Goal: Book appointment/travel/reservation

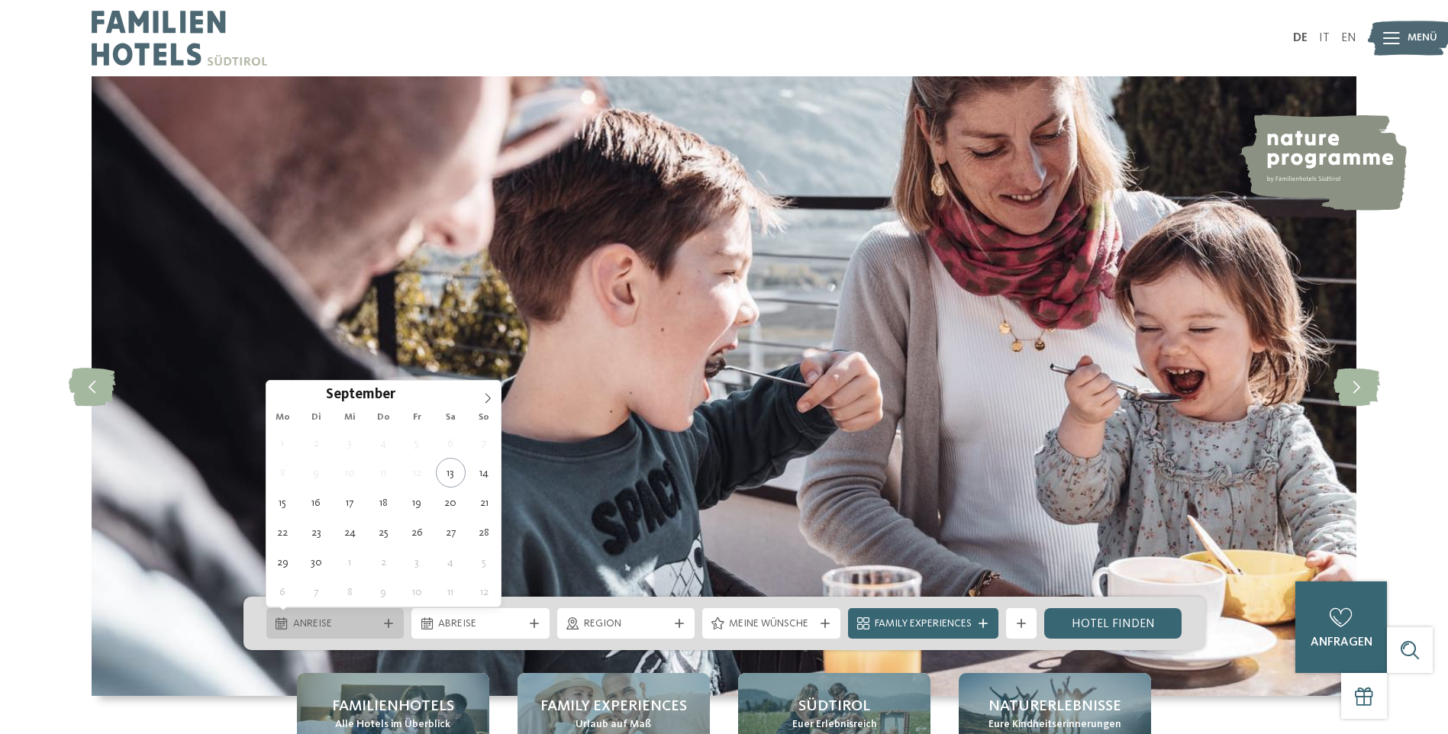
click at [386, 627] on icon at bounding box center [388, 623] width 9 height 9
type div "[DATE]"
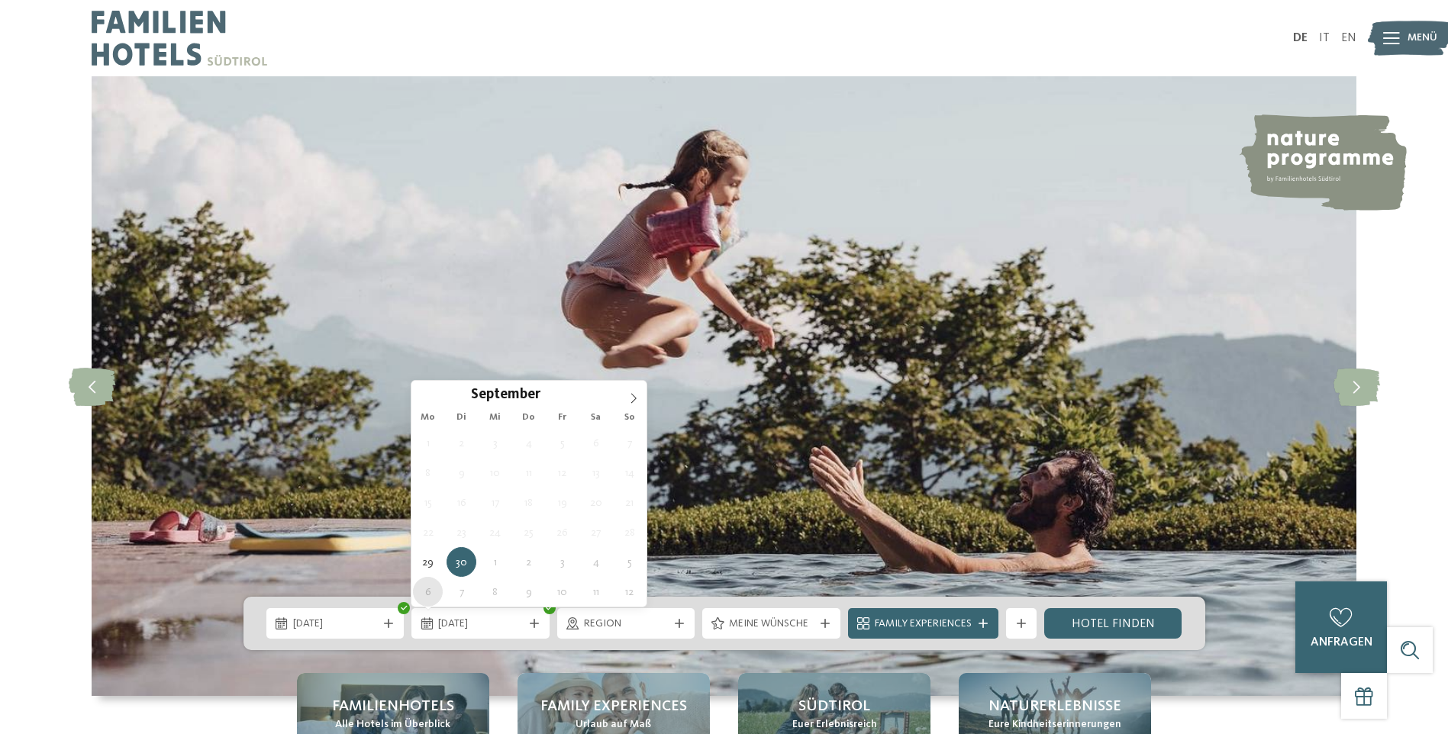
type div "[DATE]"
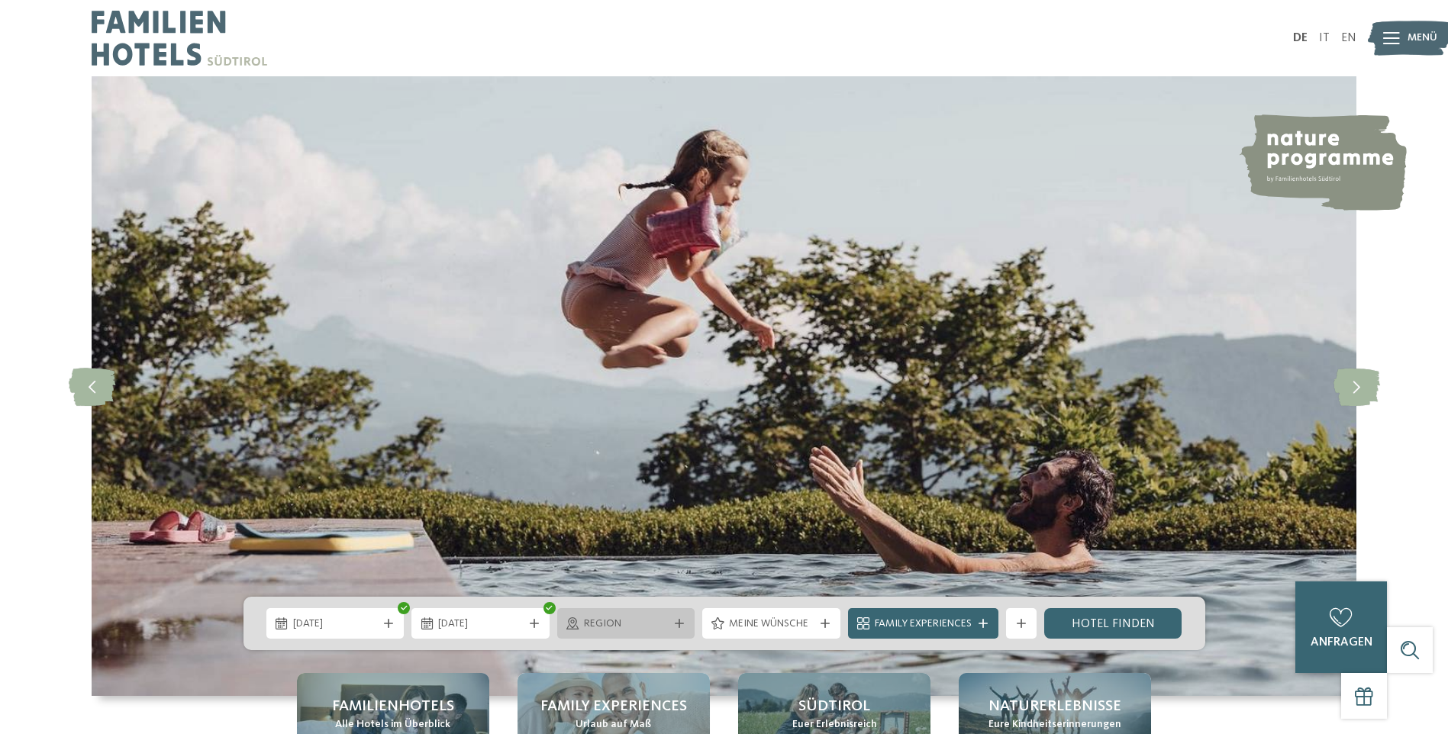
click at [669, 625] on div "Region" at bounding box center [626, 623] width 92 height 17
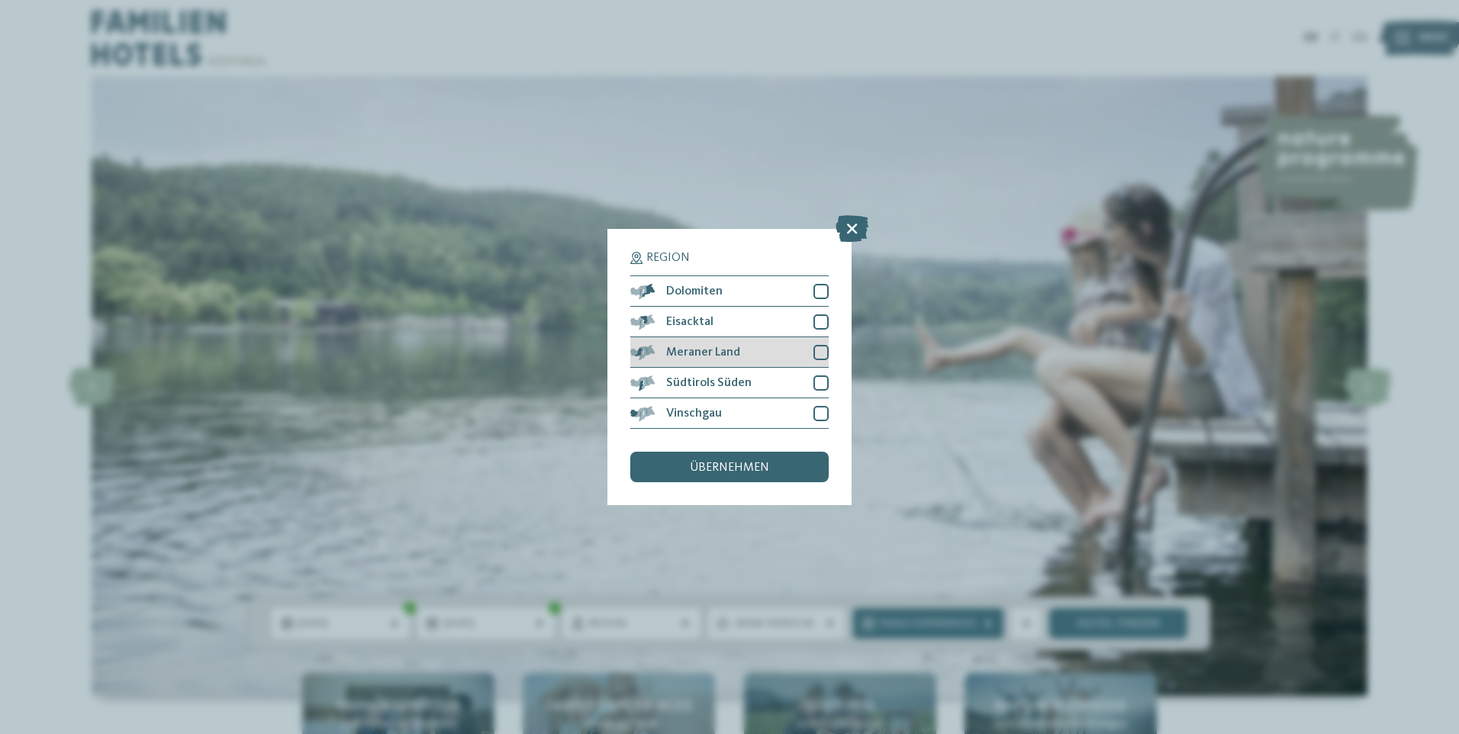
click at [816, 357] on div at bounding box center [821, 352] width 15 height 15
click at [735, 469] on span "übernehmen" at bounding box center [729, 468] width 79 height 12
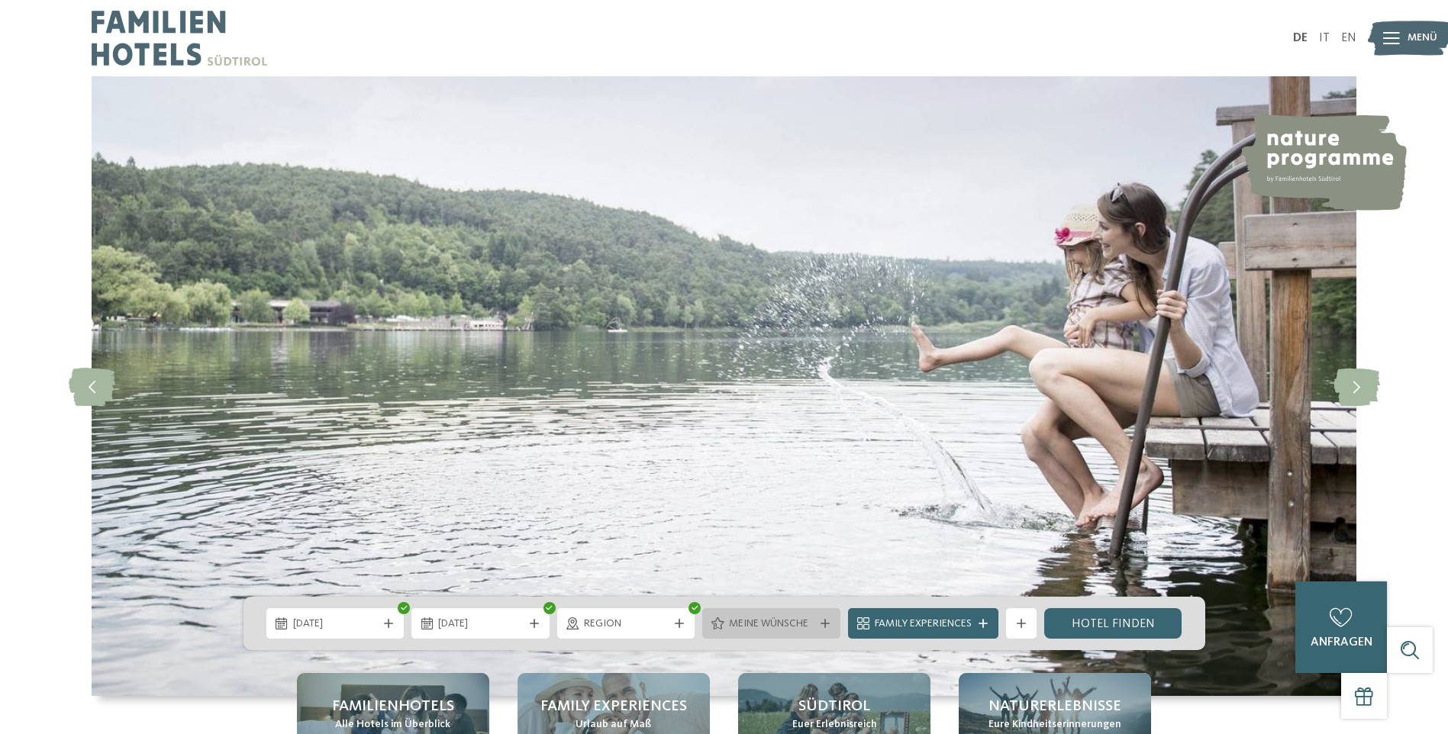
click at [826, 621] on icon at bounding box center [825, 623] width 9 height 9
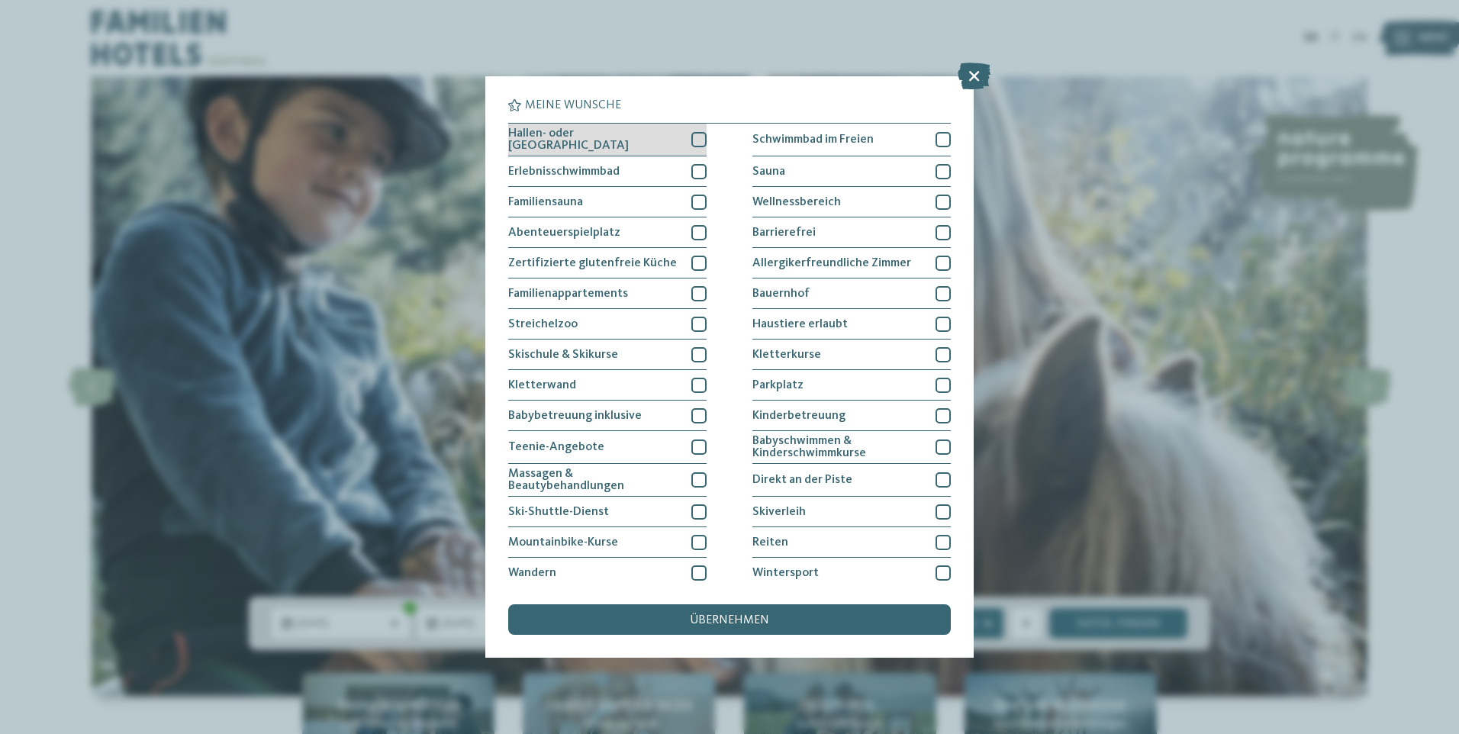
click at [692, 142] on div at bounding box center [699, 139] width 15 height 15
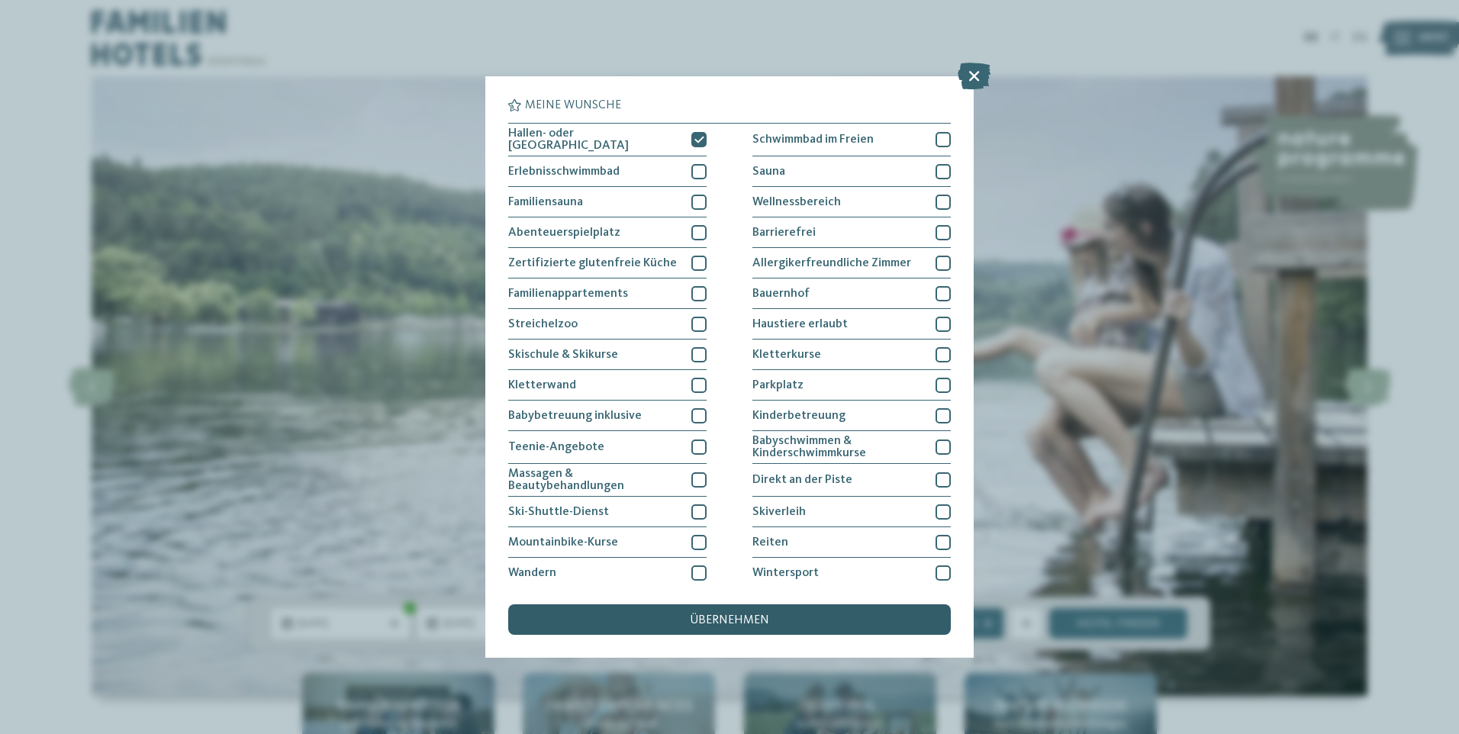
click at [733, 618] on span "übernehmen" at bounding box center [729, 620] width 79 height 12
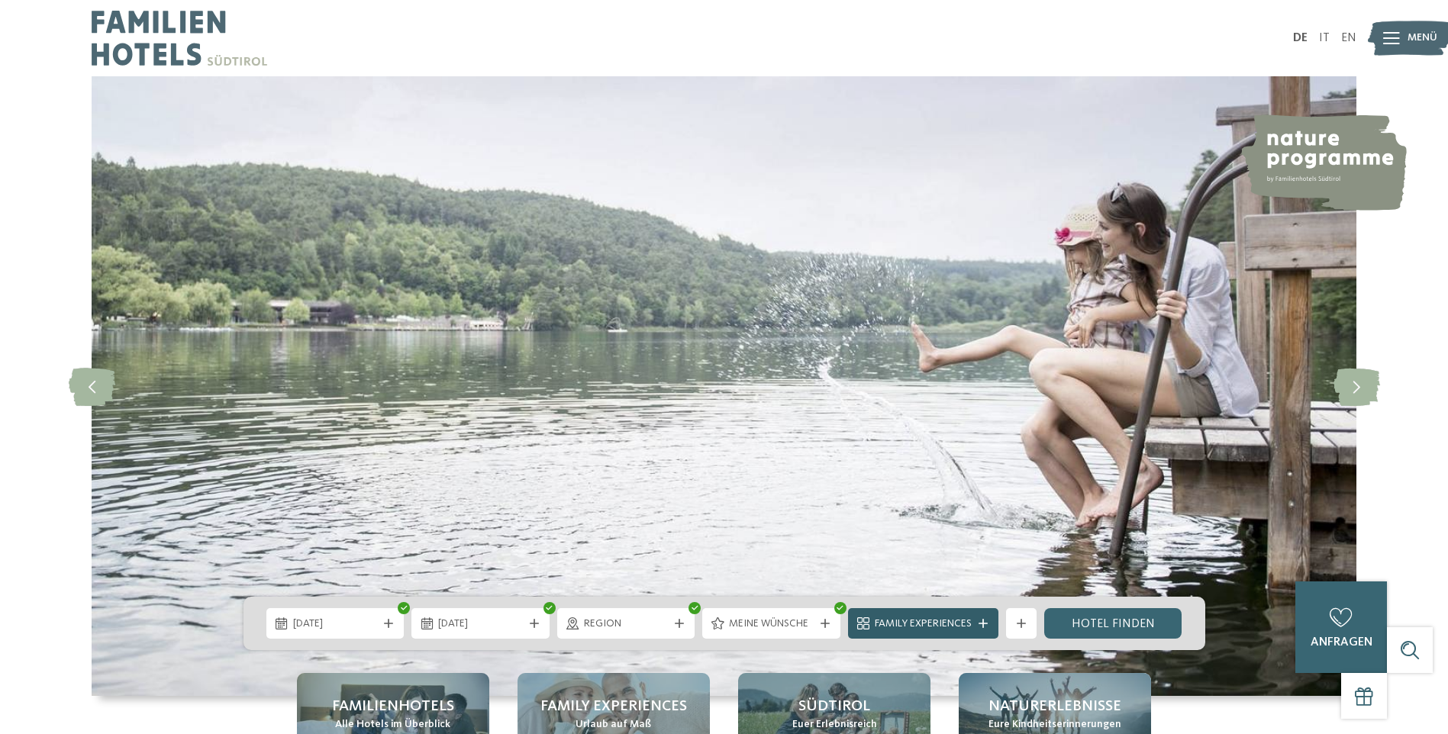
click at [990, 621] on div at bounding box center [983, 623] width 15 height 9
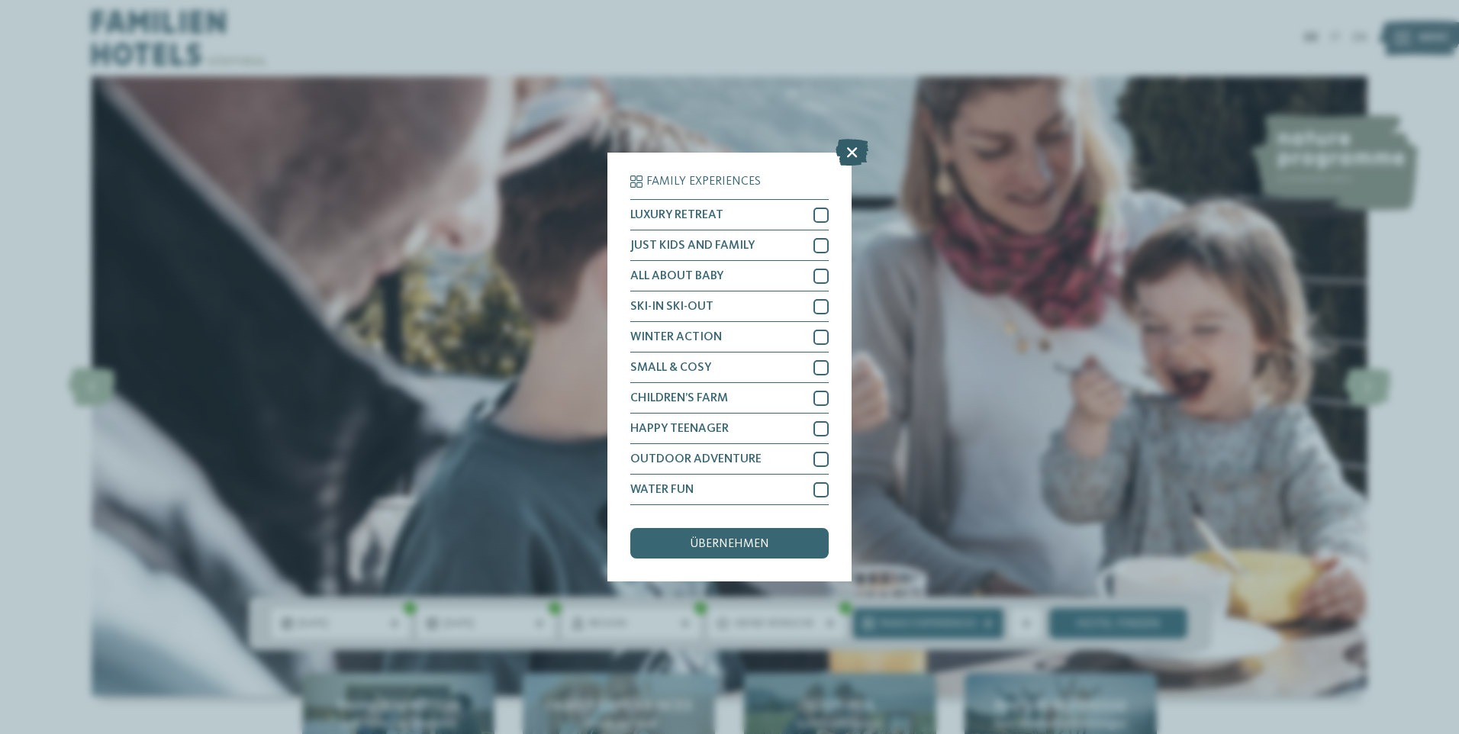
click at [853, 150] on icon at bounding box center [852, 152] width 33 height 27
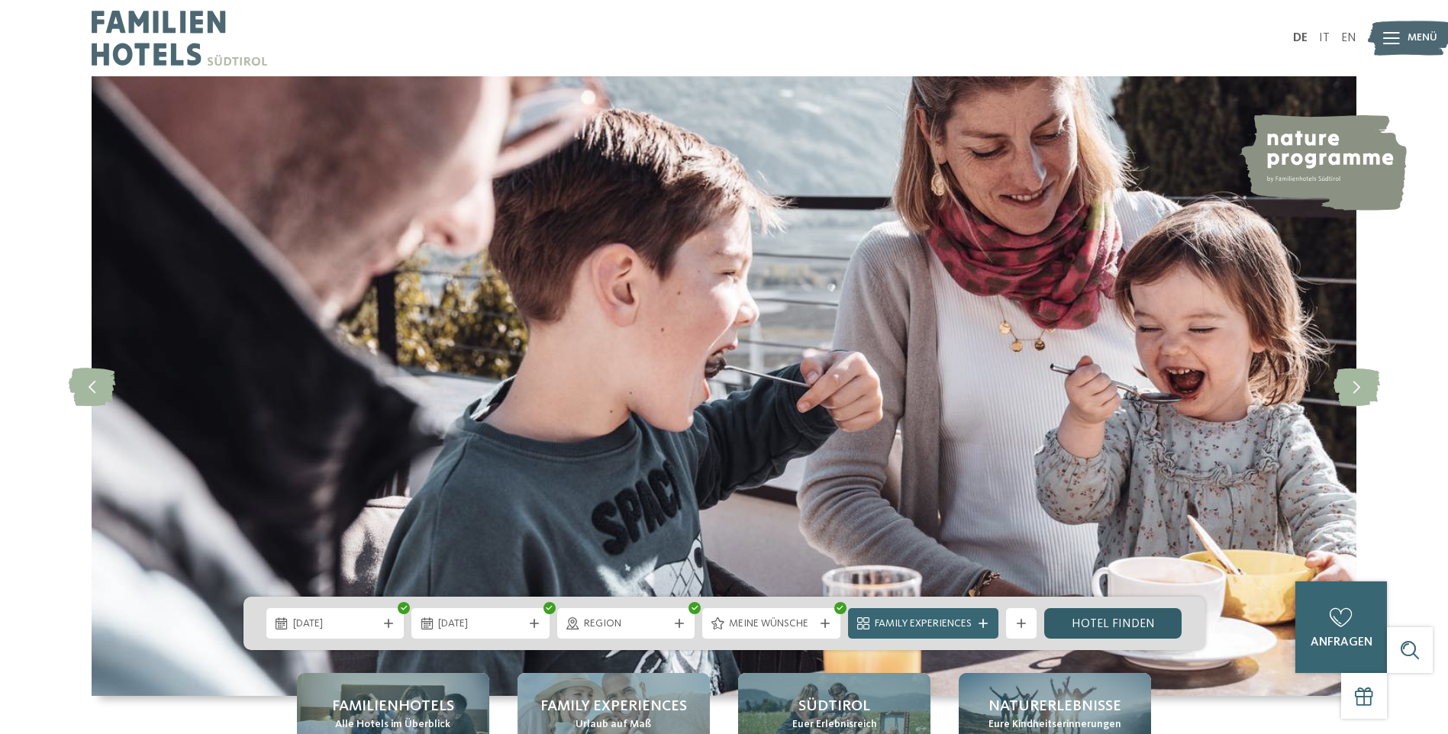
click at [1128, 624] on link "Hotel finden" at bounding box center [1113, 623] width 138 height 31
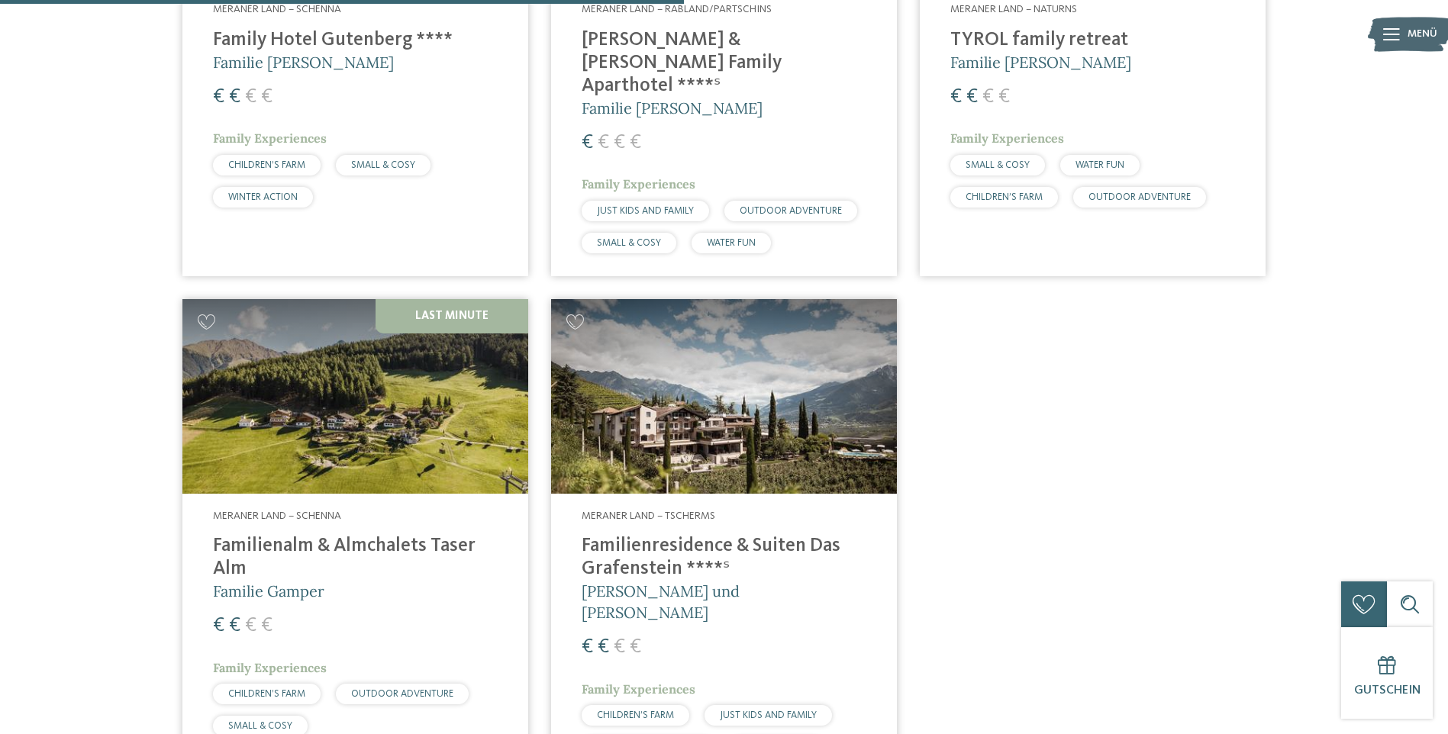
scroll to position [806, 0]
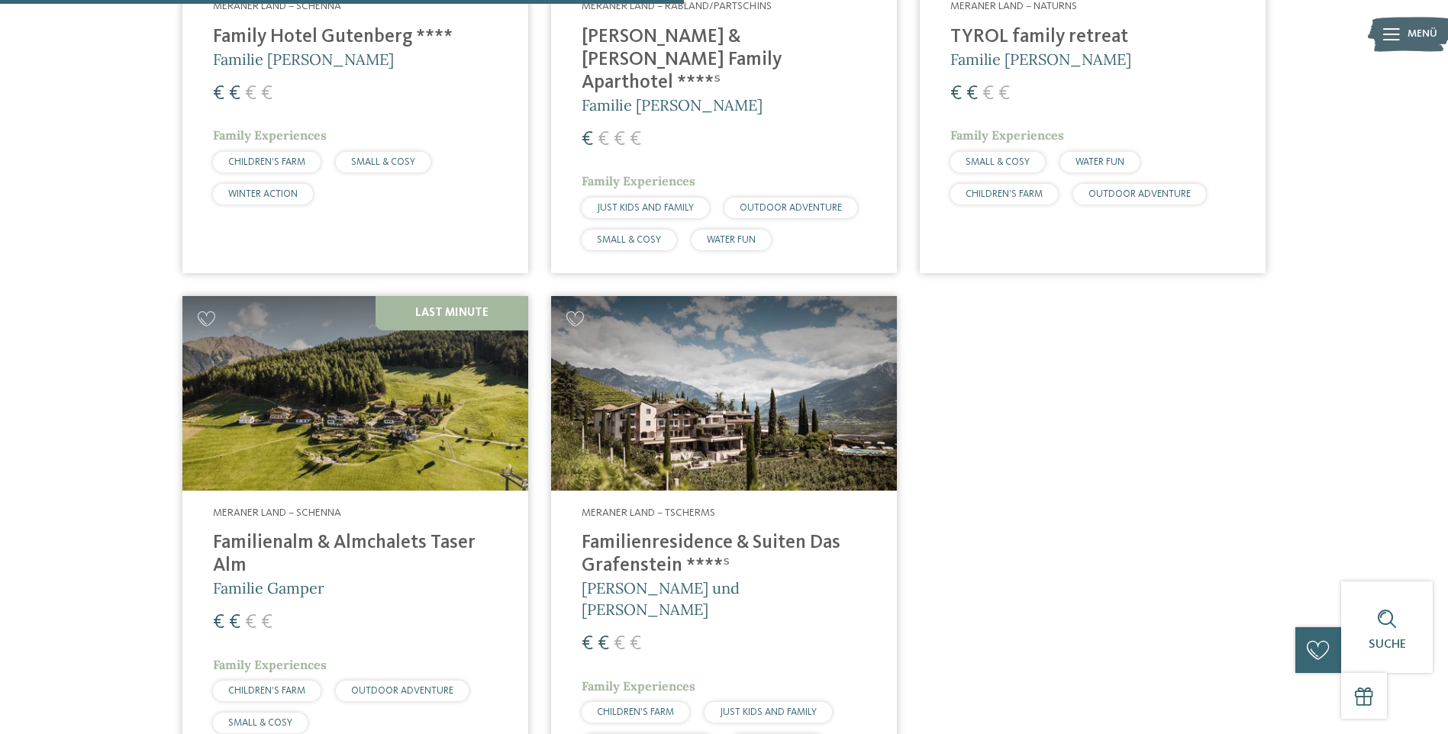
click at [285, 532] on h4 "Familienalm & Almchalets Taser Alm" at bounding box center [355, 555] width 285 height 46
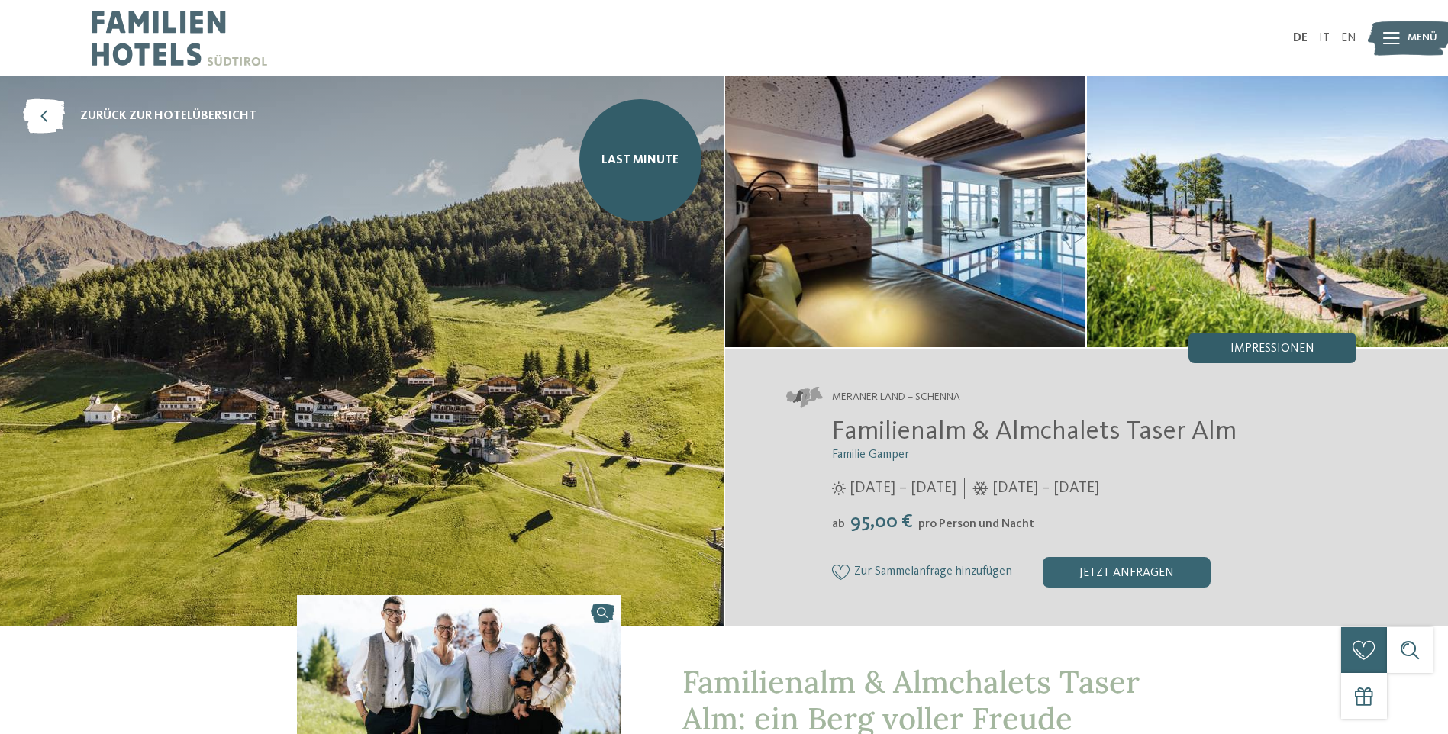
click at [1283, 348] on span "Impressionen" at bounding box center [1272, 349] width 84 height 12
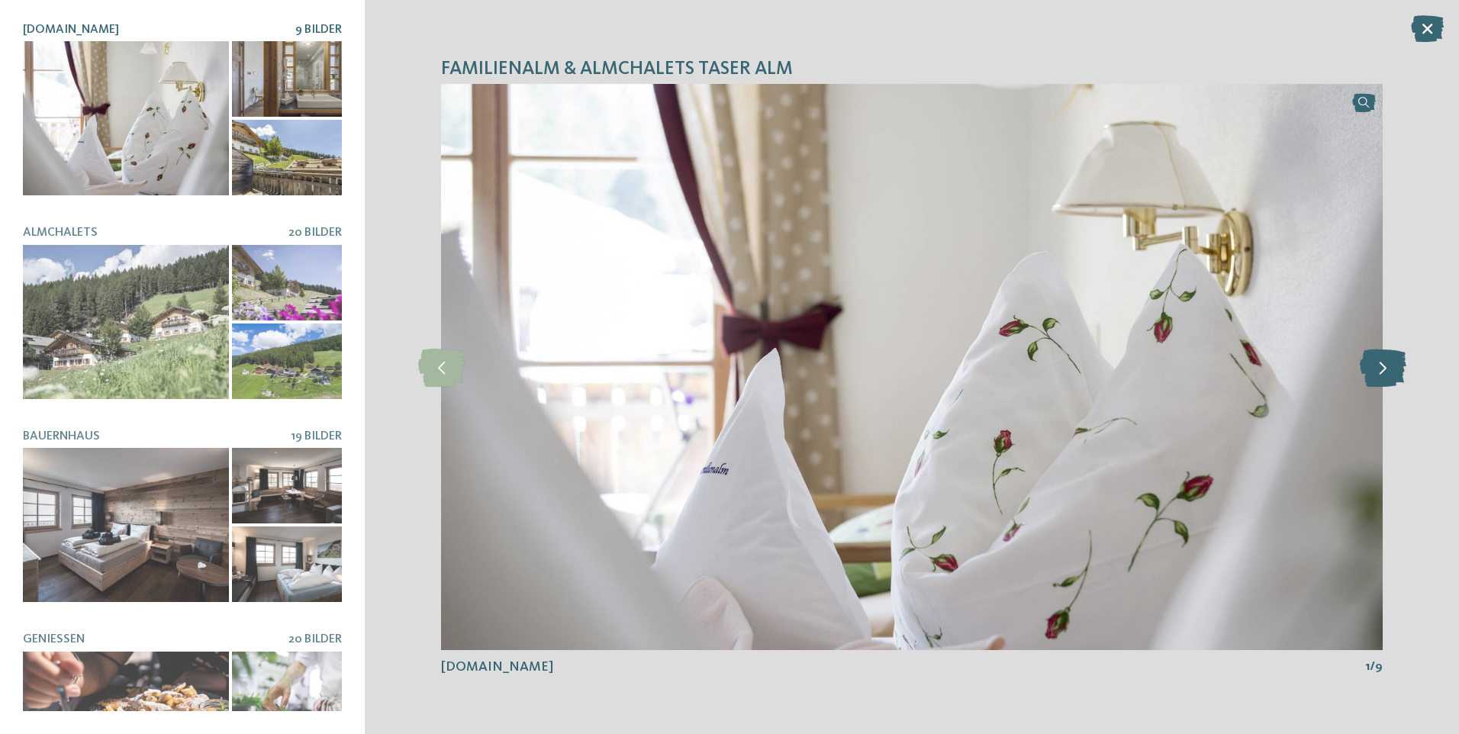
click at [1380, 371] on icon at bounding box center [1383, 367] width 47 height 38
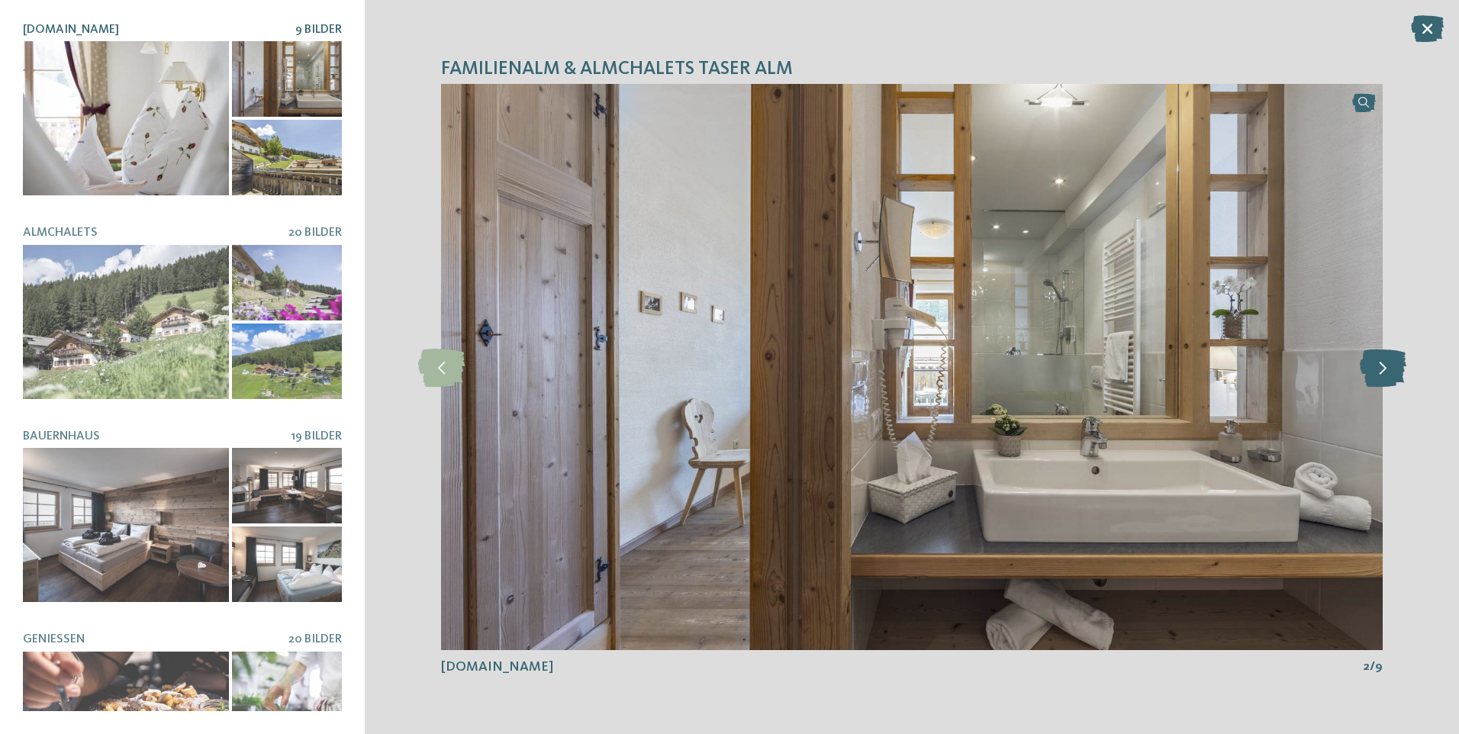
click at [1380, 371] on icon at bounding box center [1383, 367] width 47 height 38
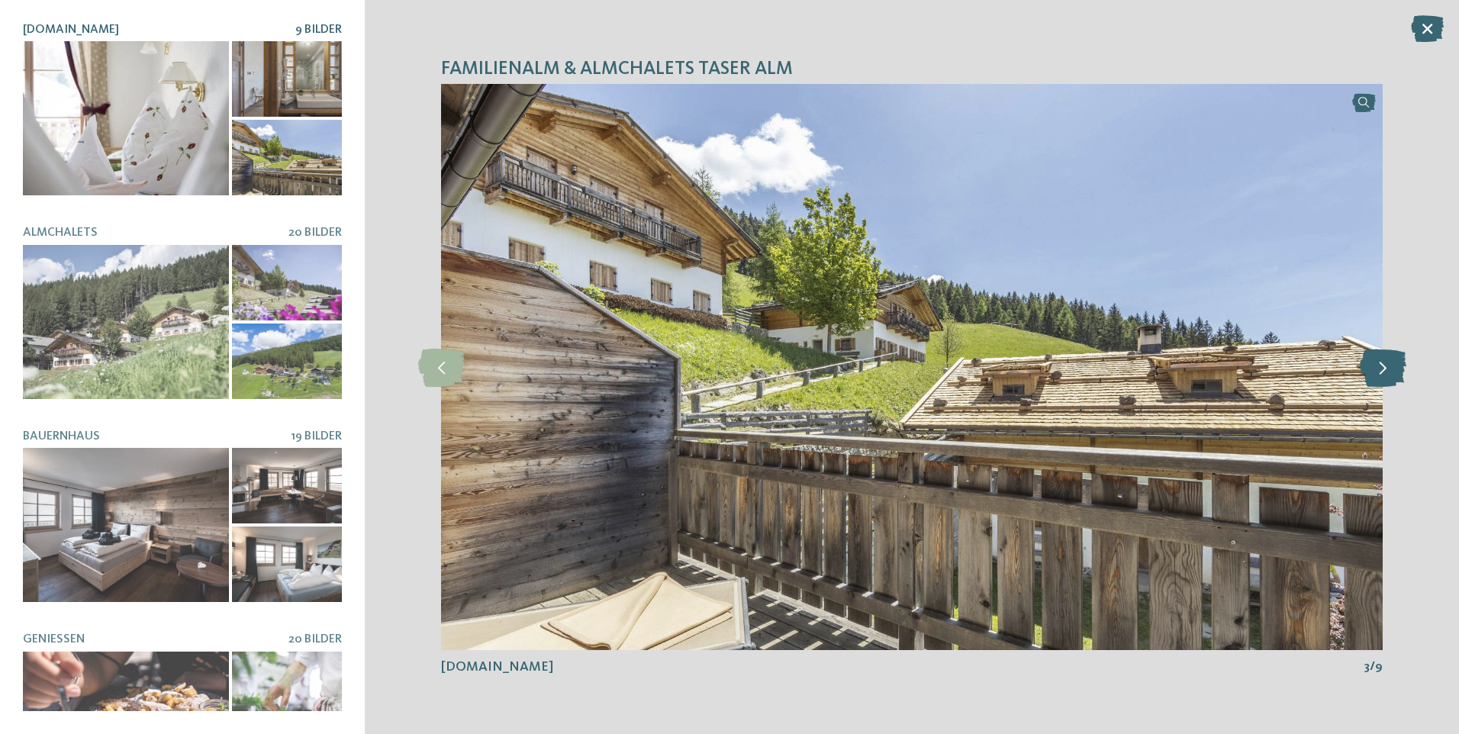
click at [1380, 371] on icon at bounding box center [1383, 367] width 47 height 38
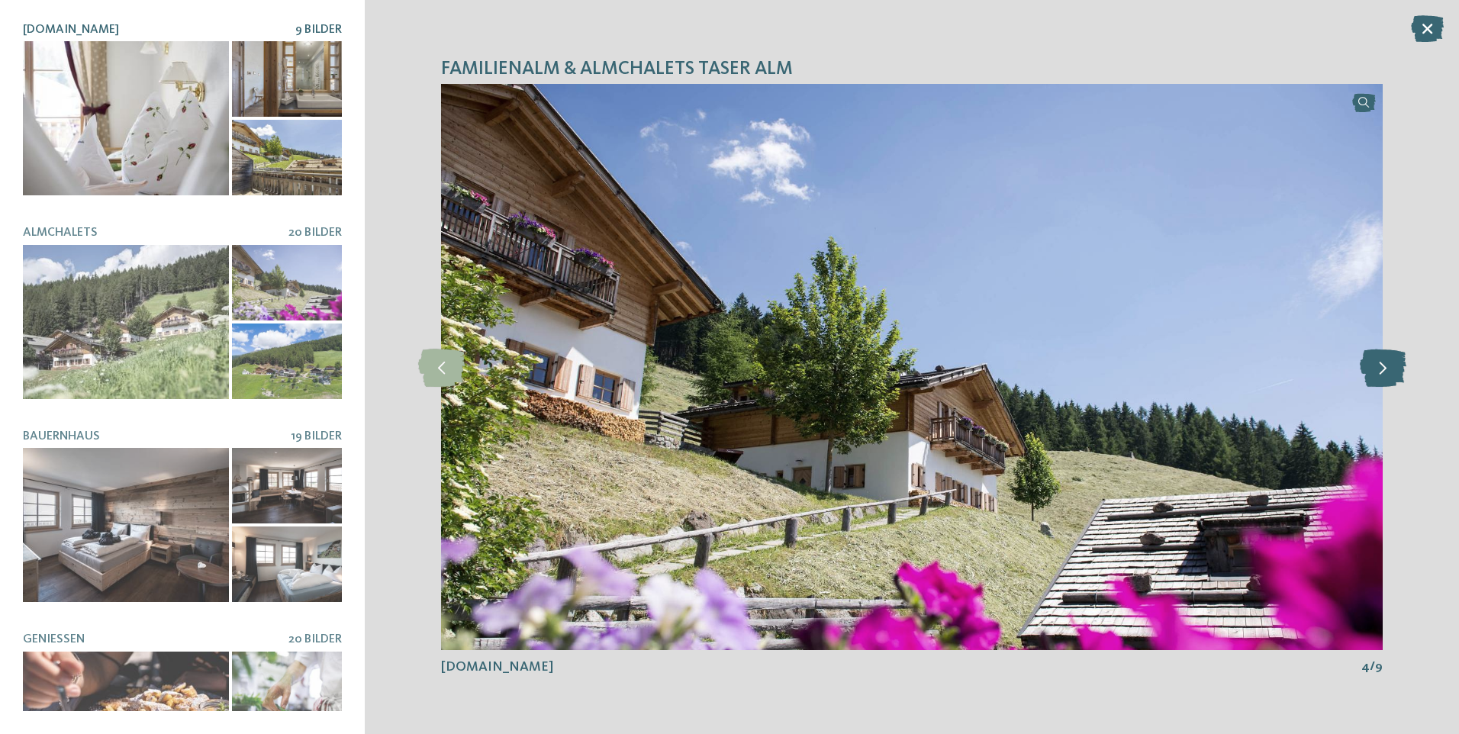
click at [1380, 371] on icon at bounding box center [1383, 367] width 47 height 38
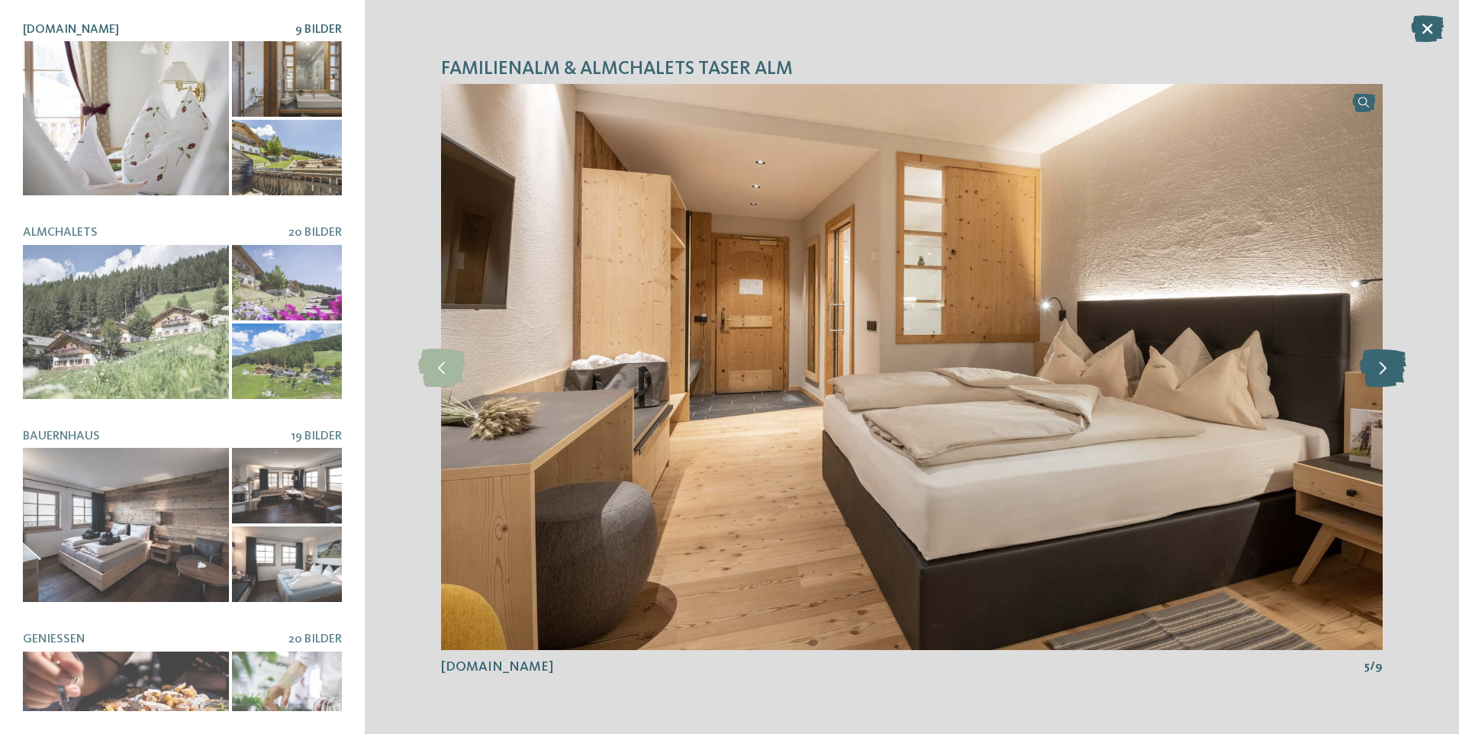
click at [1380, 371] on icon at bounding box center [1383, 367] width 47 height 38
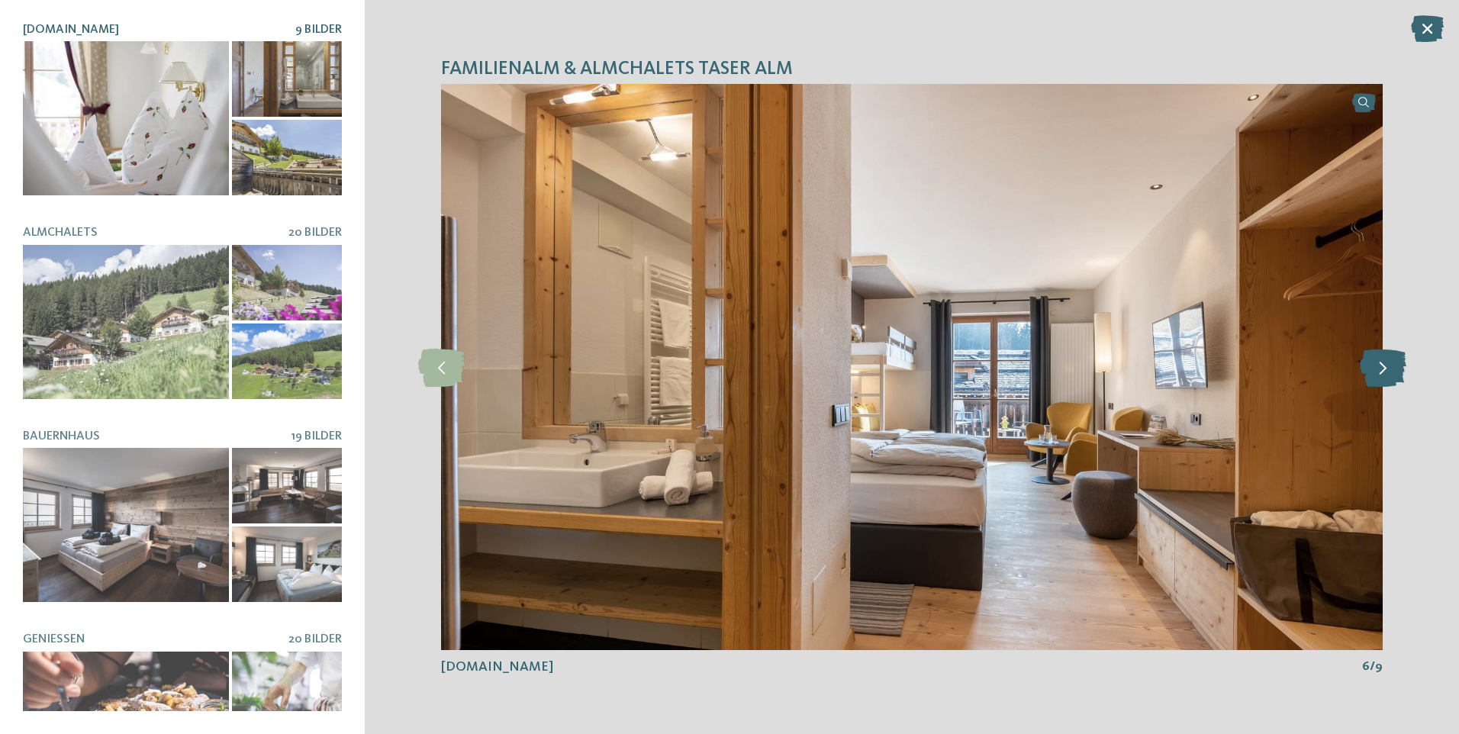
click at [1380, 371] on icon at bounding box center [1383, 367] width 47 height 38
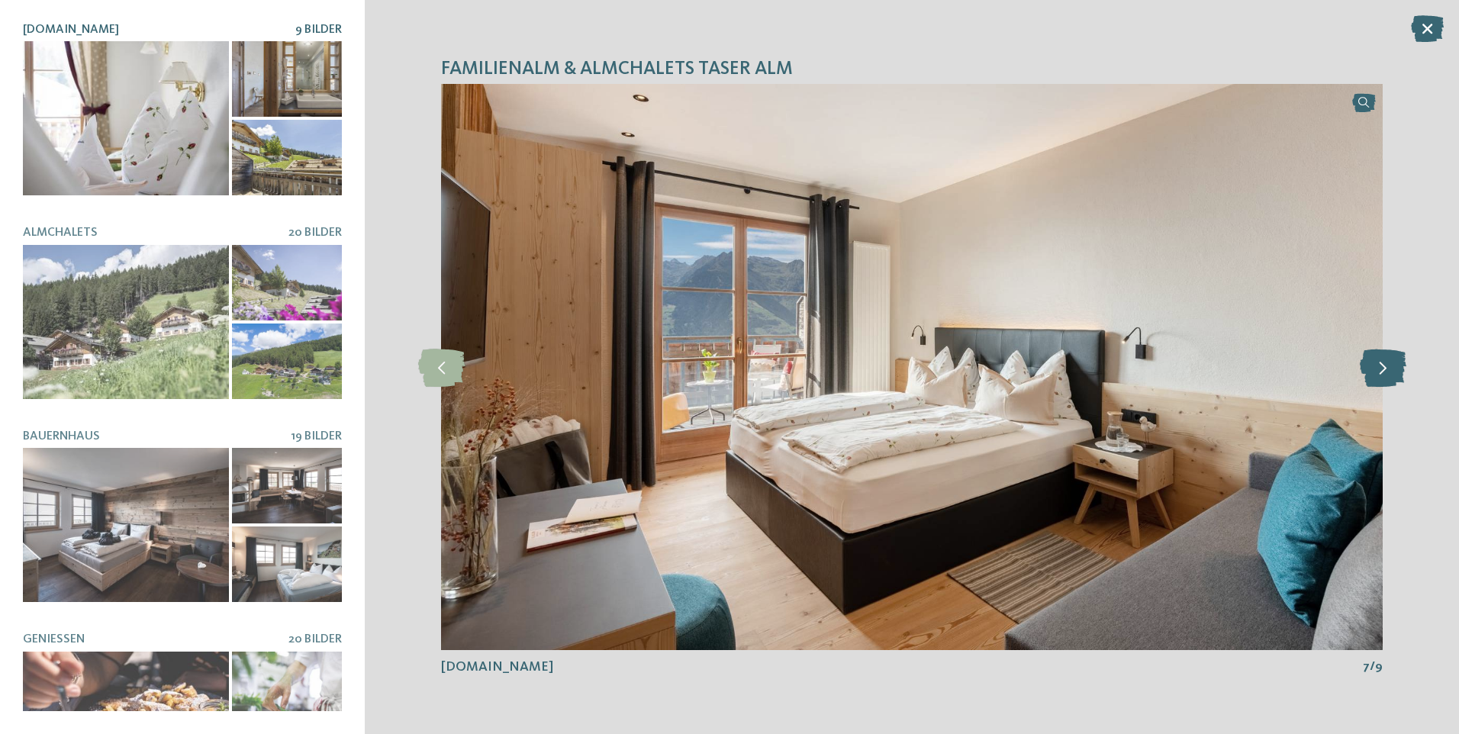
click at [1380, 371] on icon at bounding box center [1383, 367] width 47 height 38
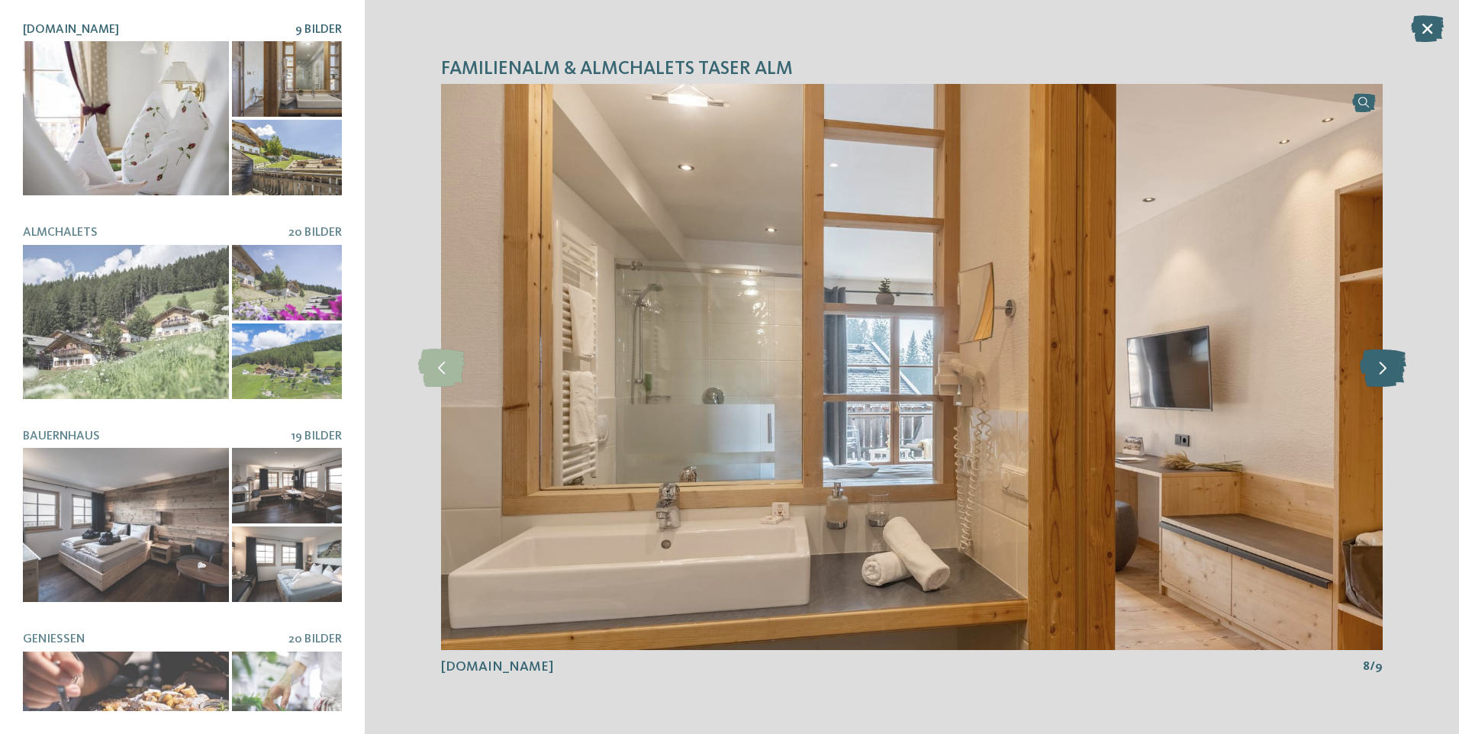
click at [1380, 371] on icon at bounding box center [1383, 367] width 47 height 38
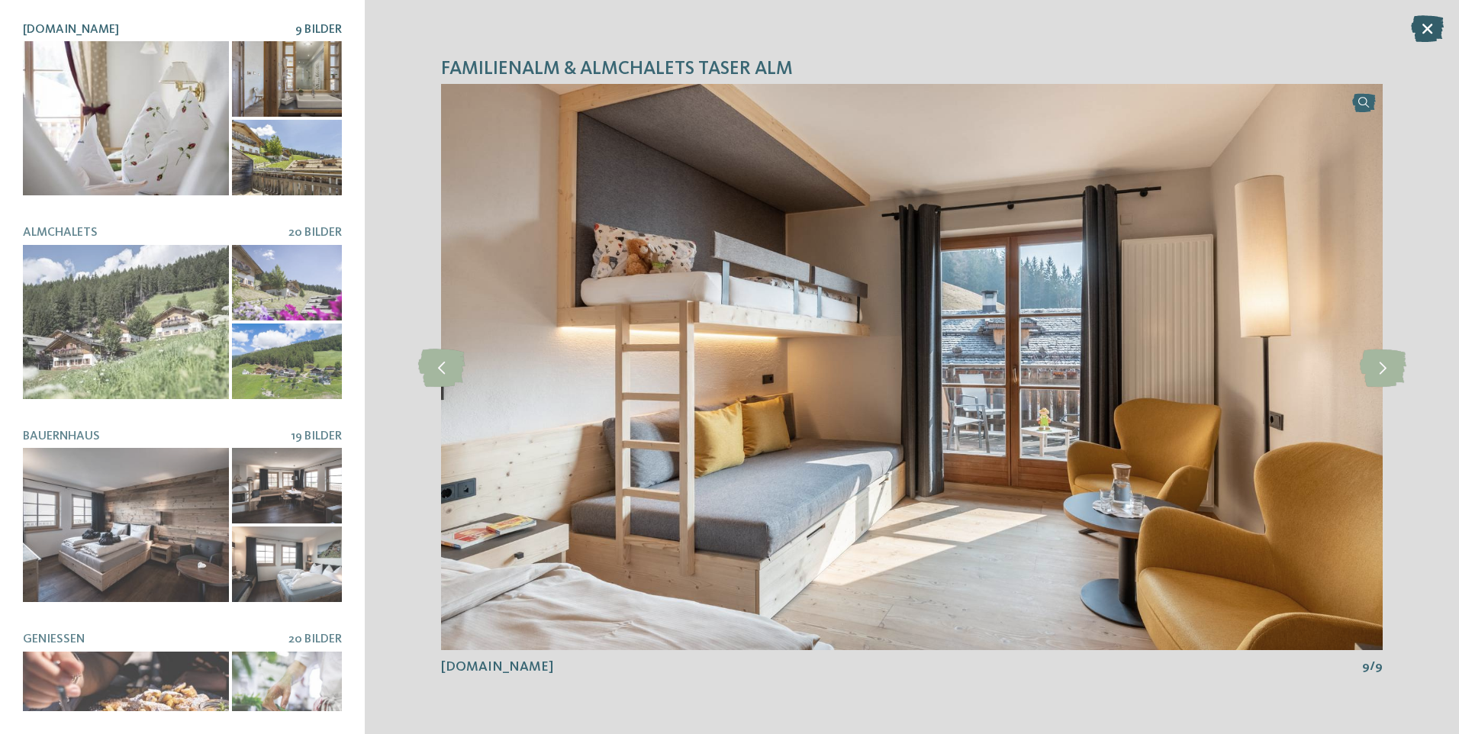
click at [1427, 24] on icon at bounding box center [1427, 28] width 33 height 27
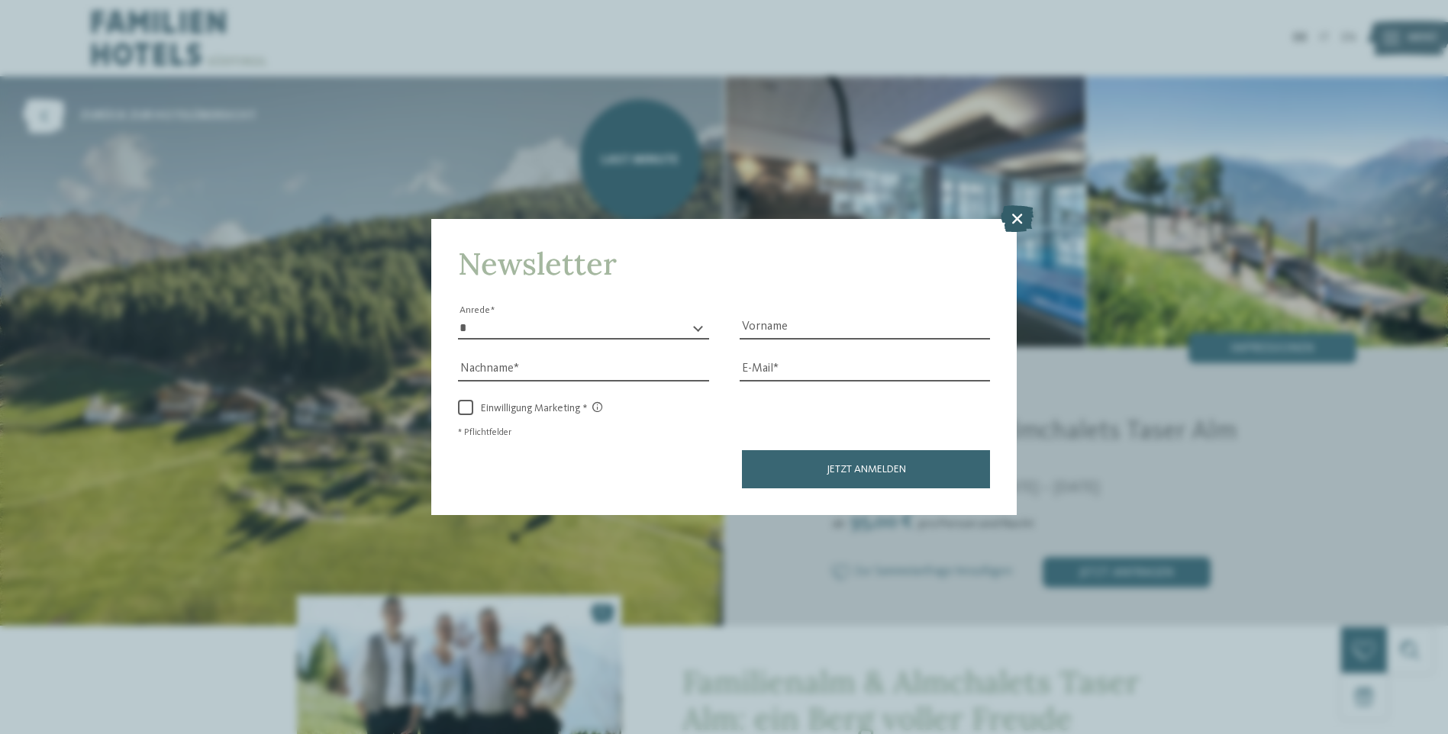
click at [1018, 216] on icon at bounding box center [1017, 218] width 33 height 27
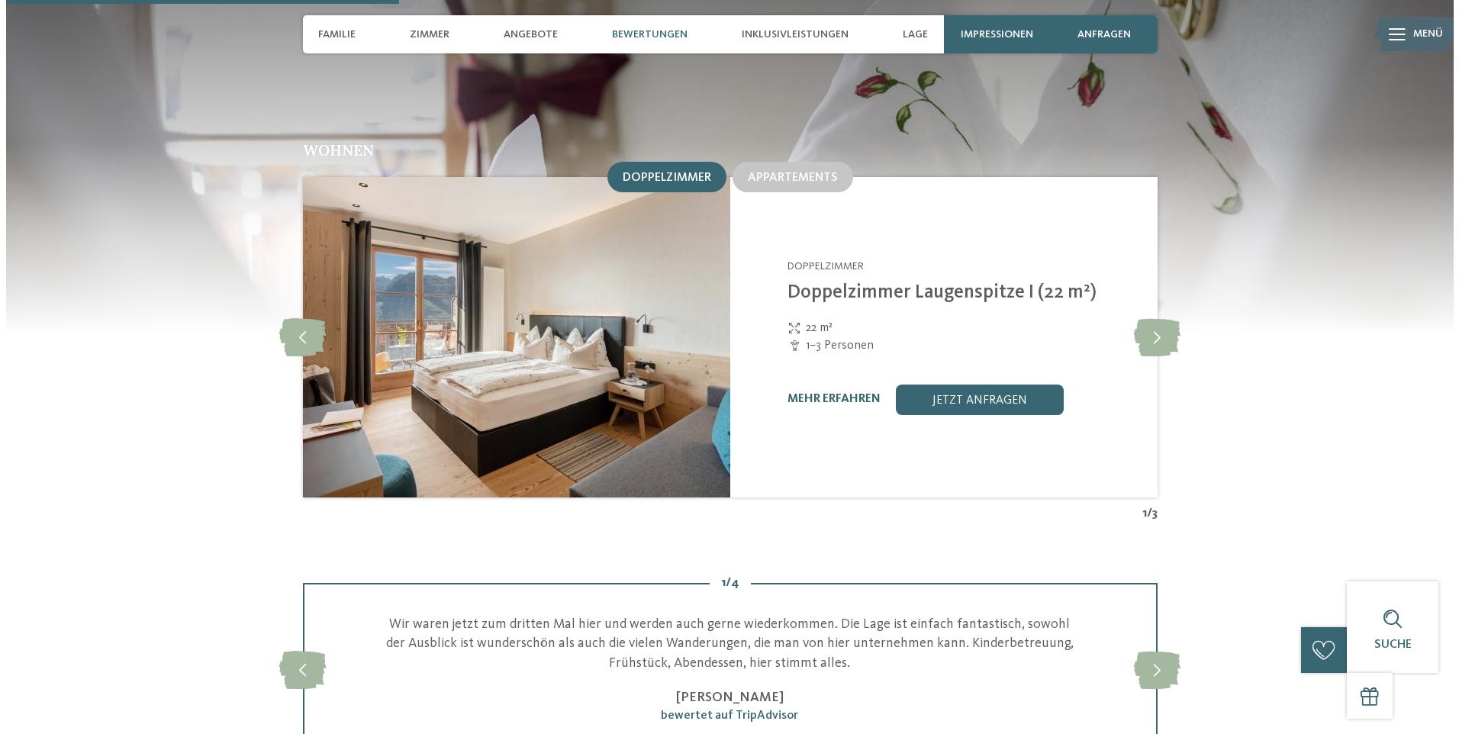
scroll to position [1618, 0]
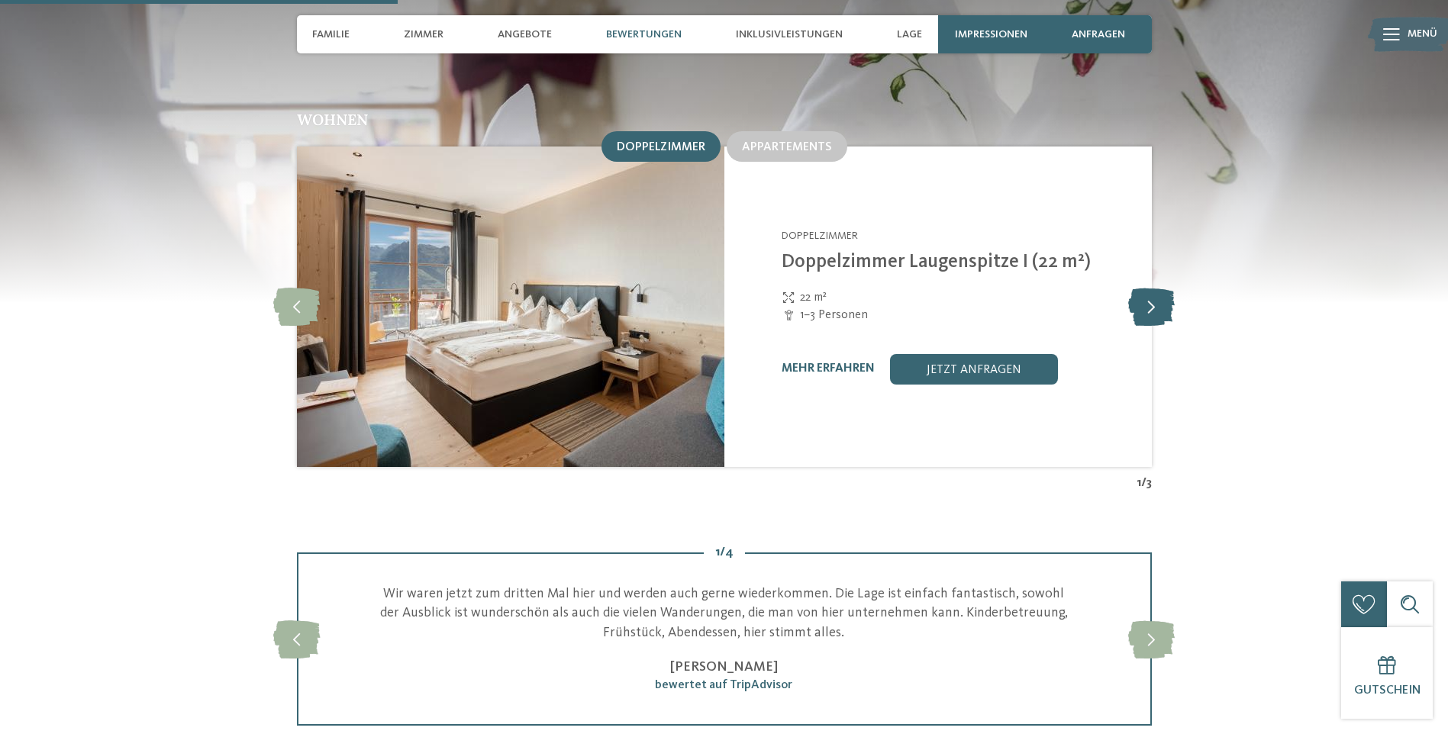
click at [1153, 288] on icon at bounding box center [1151, 307] width 47 height 38
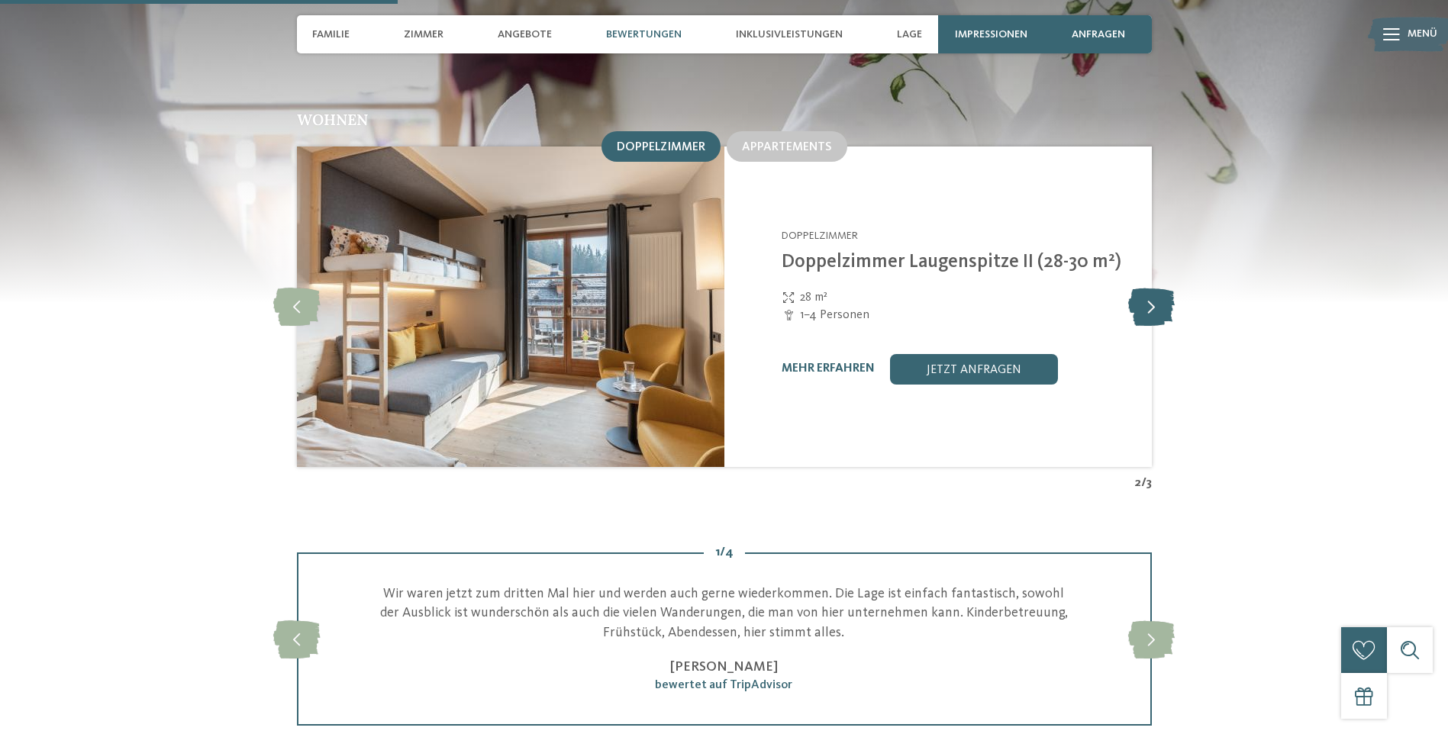
click at [1153, 288] on icon at bounding box center [1151, 307] width 47 height 38
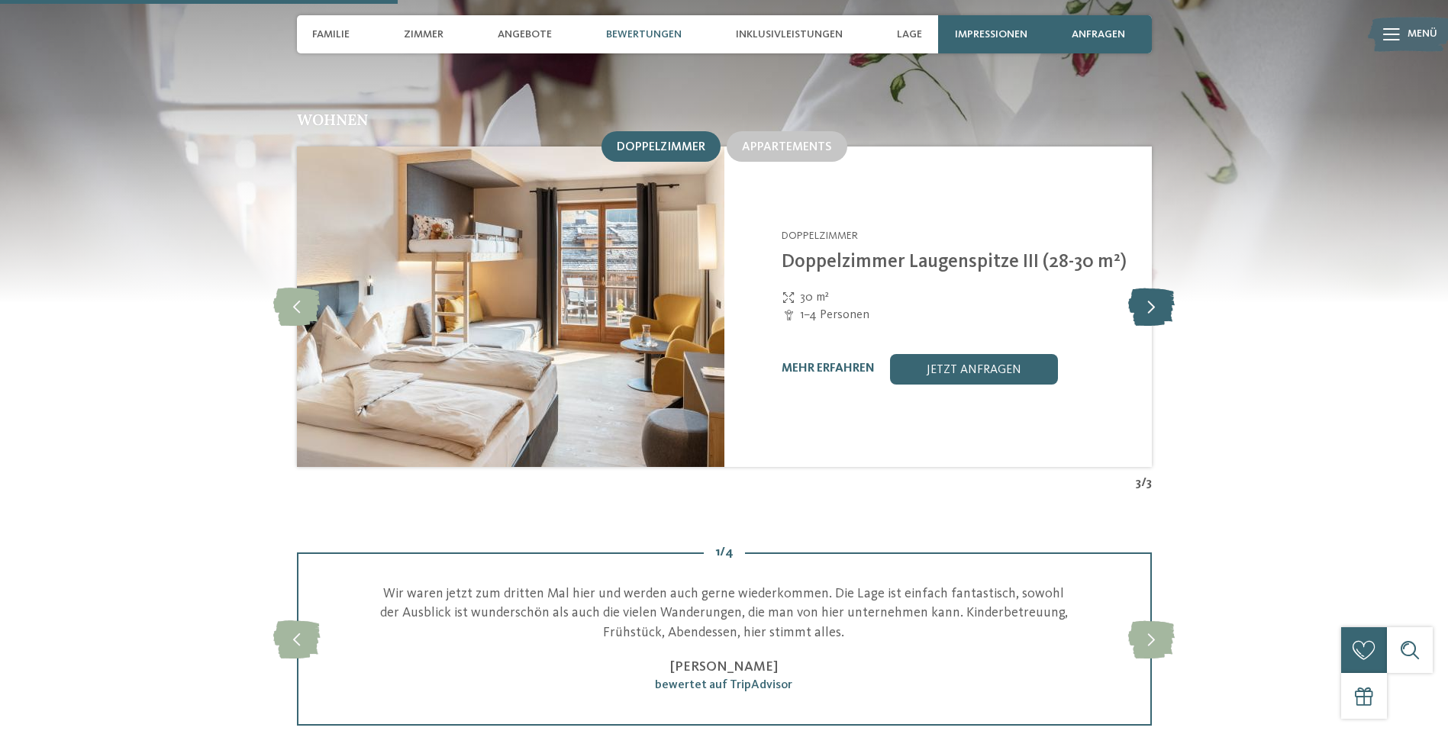
click at [1153, 288] on icon at bounding box center [1151, 307] width 47 height 38
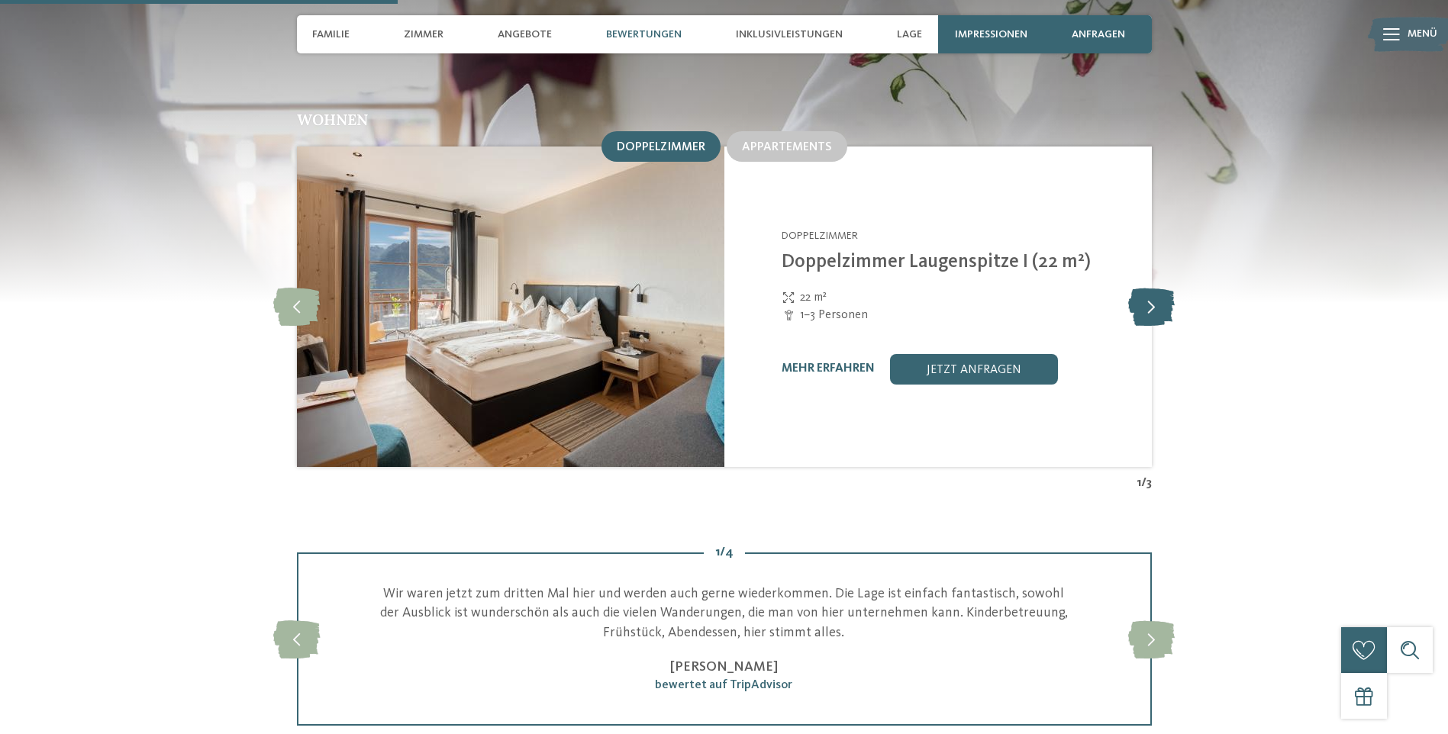
click at [1153, 288] on icon at bounding box center [1151, 307] width 47 height 38
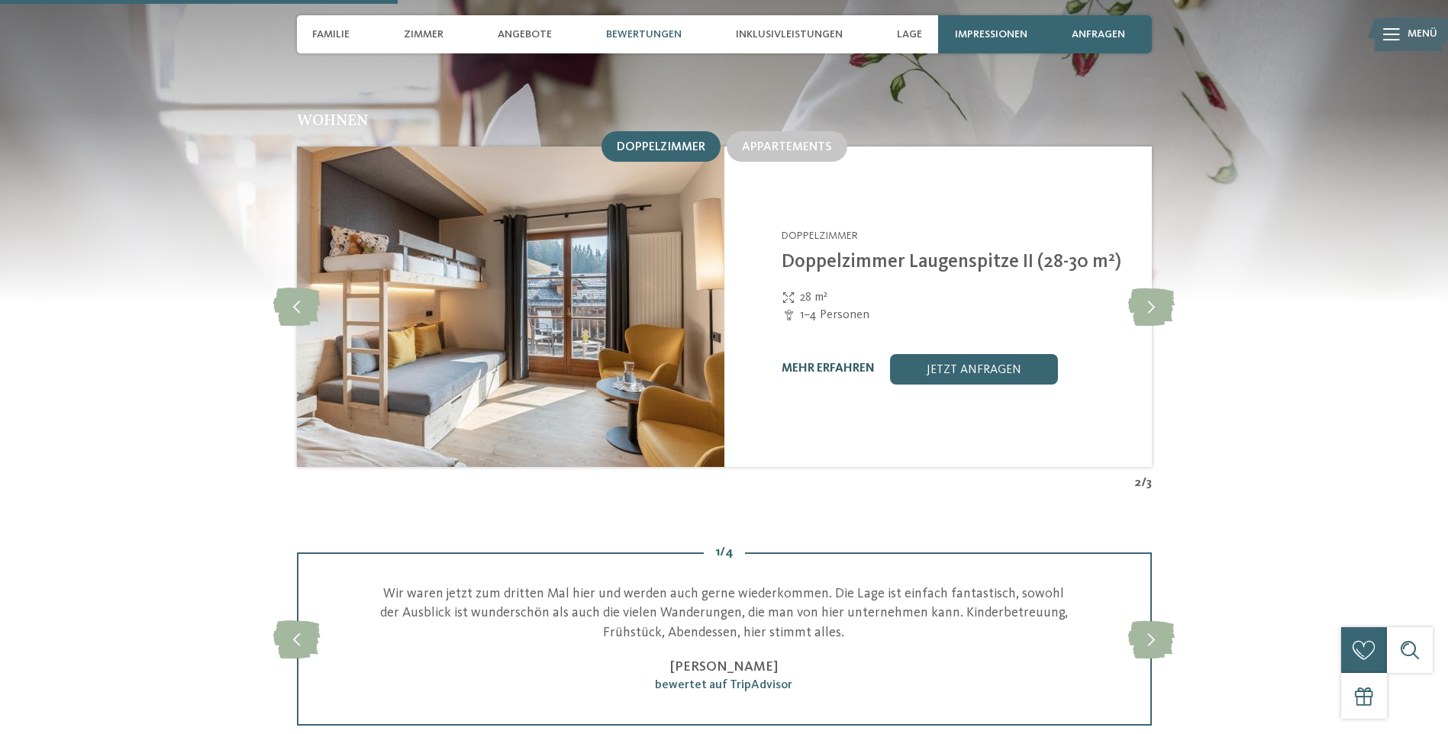
click at [811, 363] on link "mehr erfahren" at bounding box center [828, 369] width 93 height 12
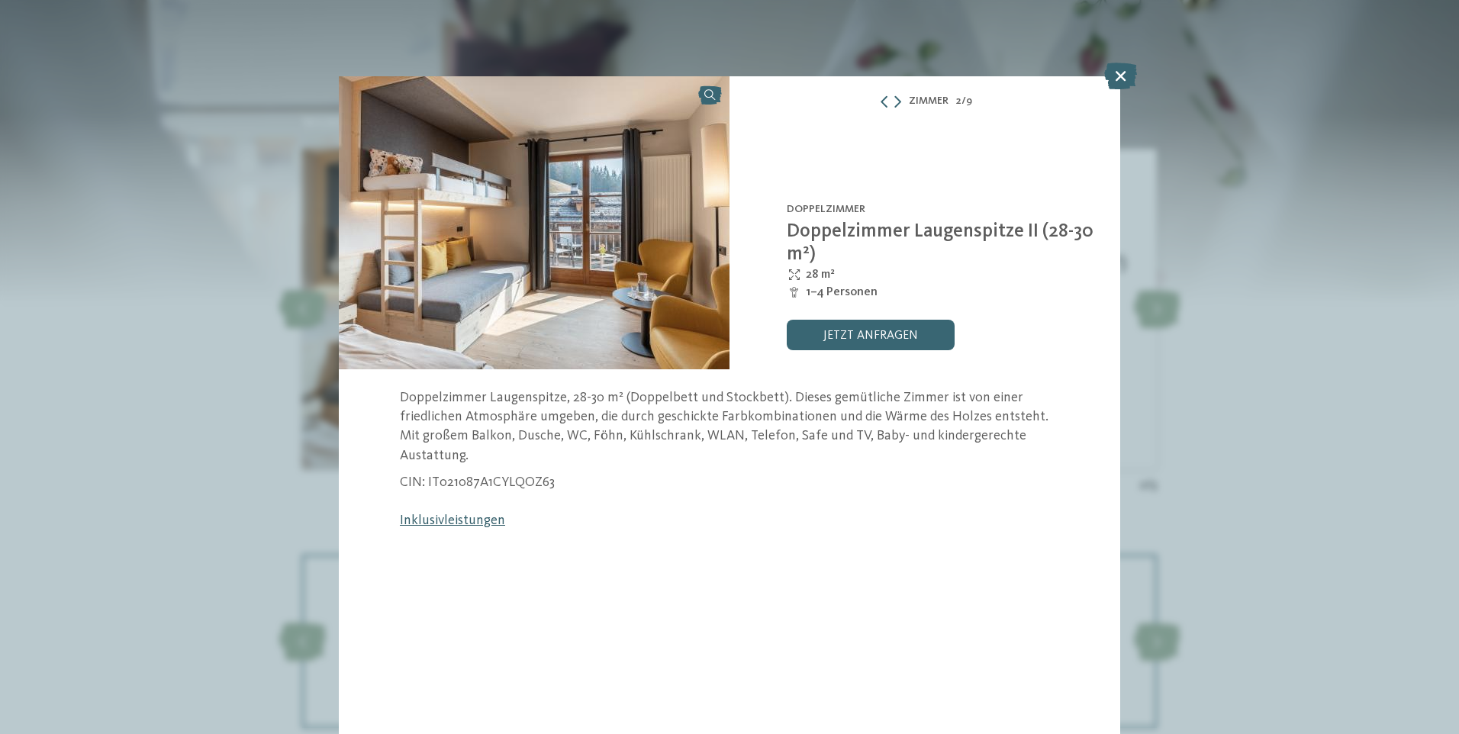
click at [453, 514] on link "Inklusivleistungen" at bounding box center [452, 521] width 105 height 14
